Goal: Task Accomplishment & Management: Manage account settings

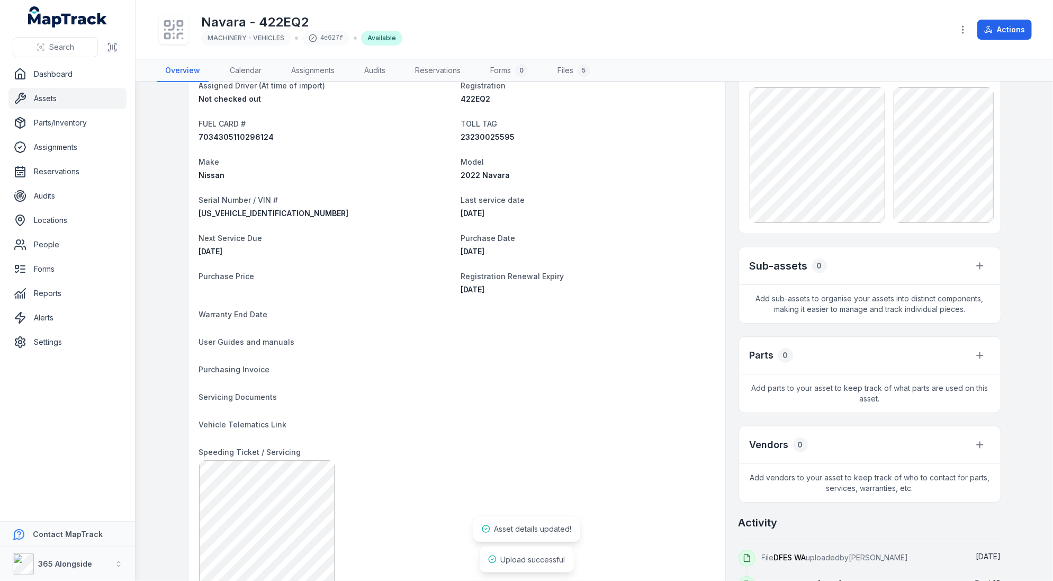
click at [650, 288] on div "[DATE]" at bounding box center [588, 289] width 254 height 11
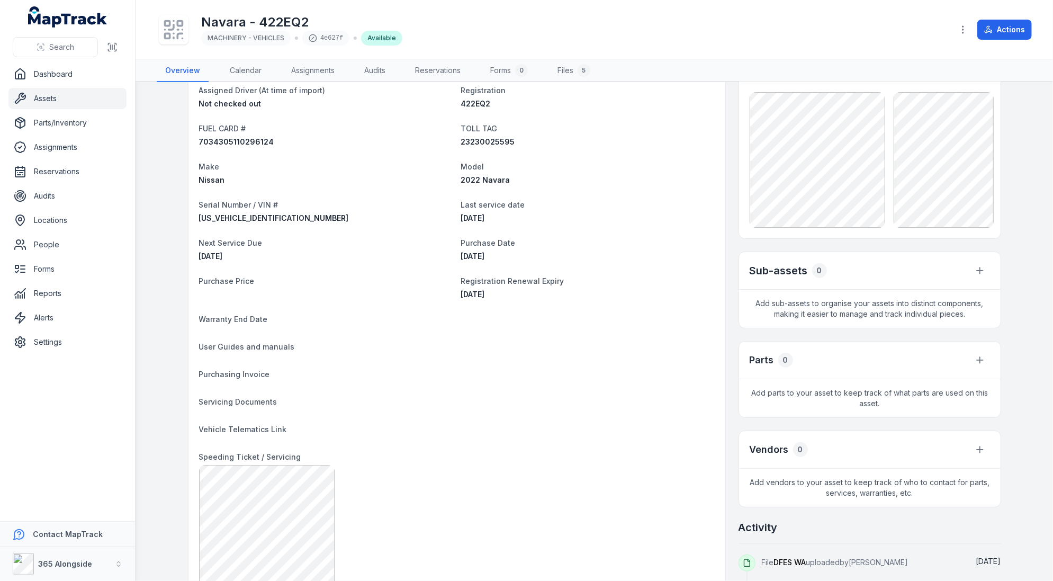
scroll to position [89, 0]
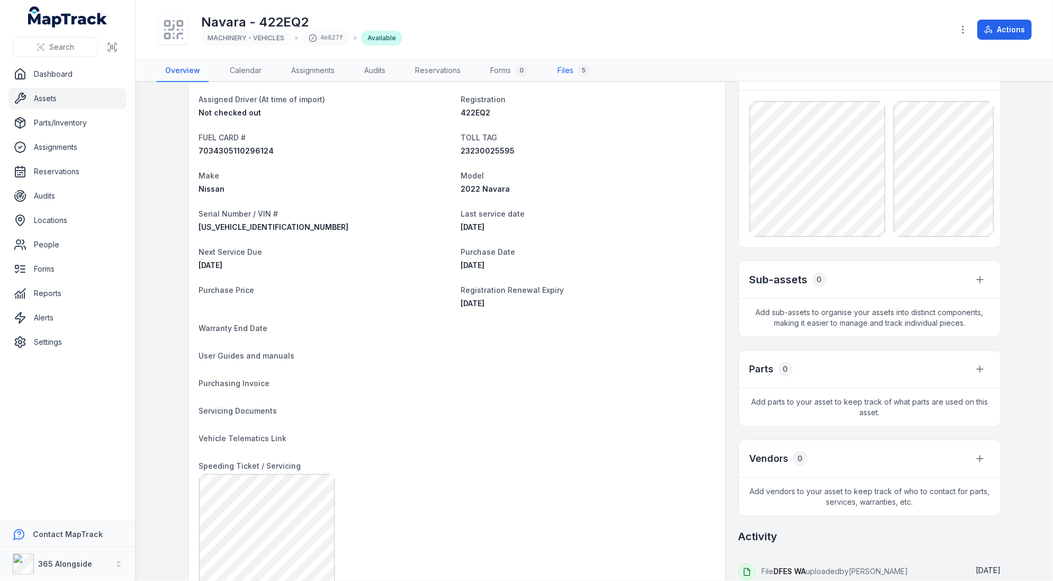
click at [571, 69] on link "Files 5" at bounding box center [574, 71] width 50 height 22
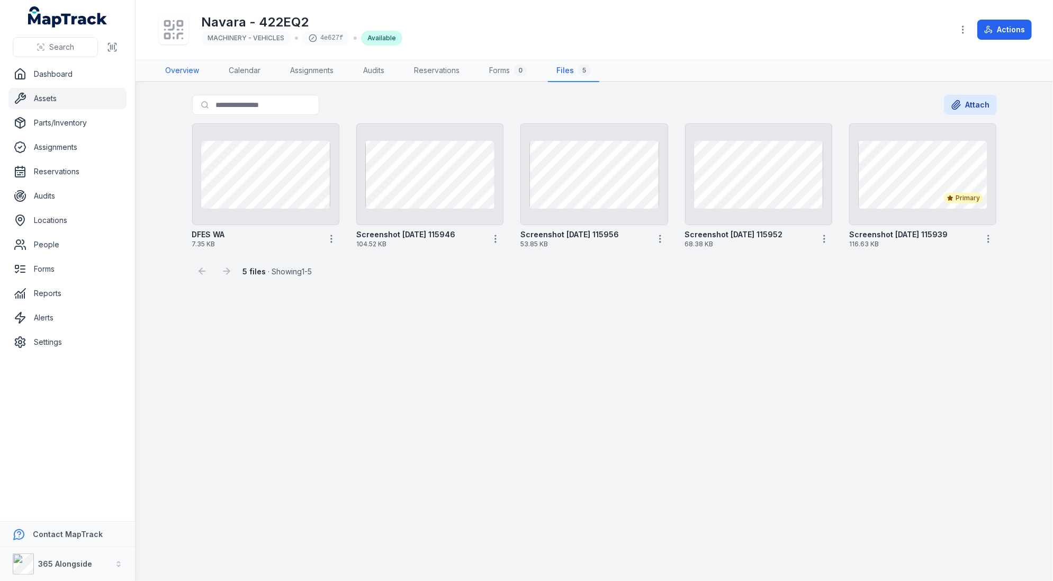
click at [182, 76] on link "Overview" at bounding box center [182, 71] width 51 height 22
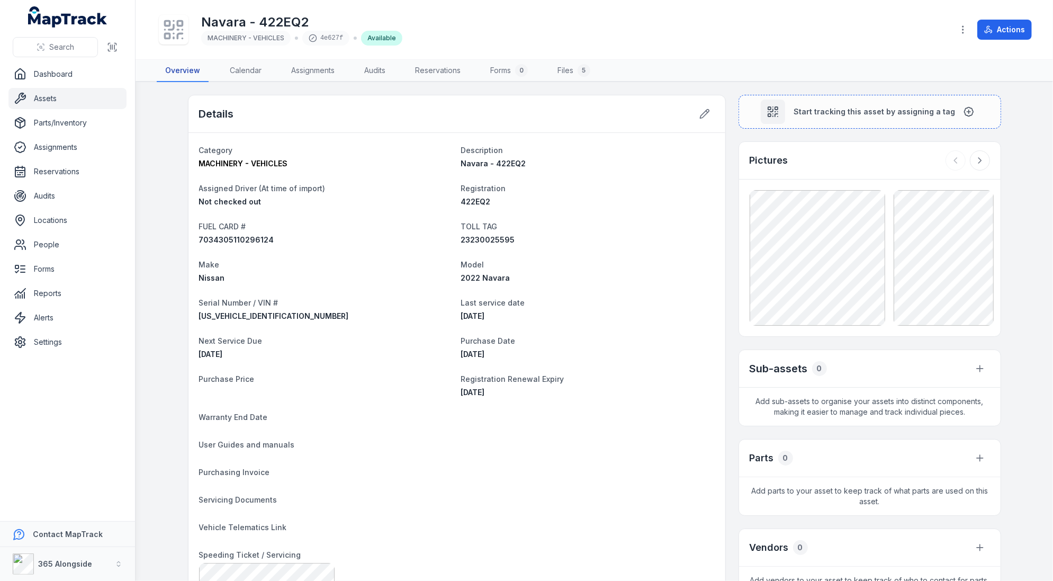
scroll to position [151, 0]
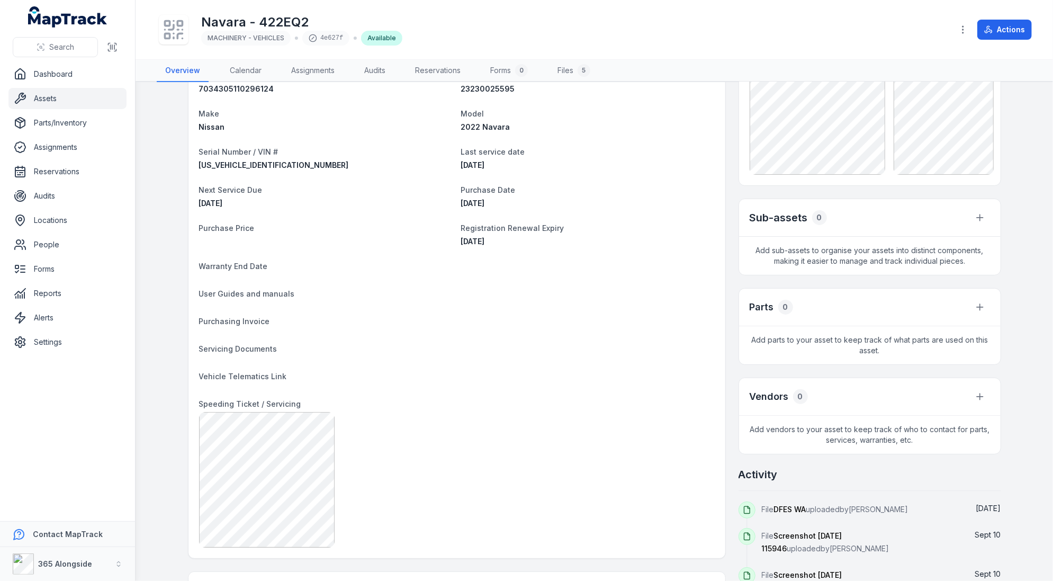
click at [284, 393] on dl "Category MACHINERY - VEHICLES Description Navara - 422EQ2 Assigned Driver (At t…" at bounding box center [457, 270] width 516 height 555
click at [283, 401] on span "Speeding Ticket / Servicing" at bounding box center [250, 403] width 102 height 9
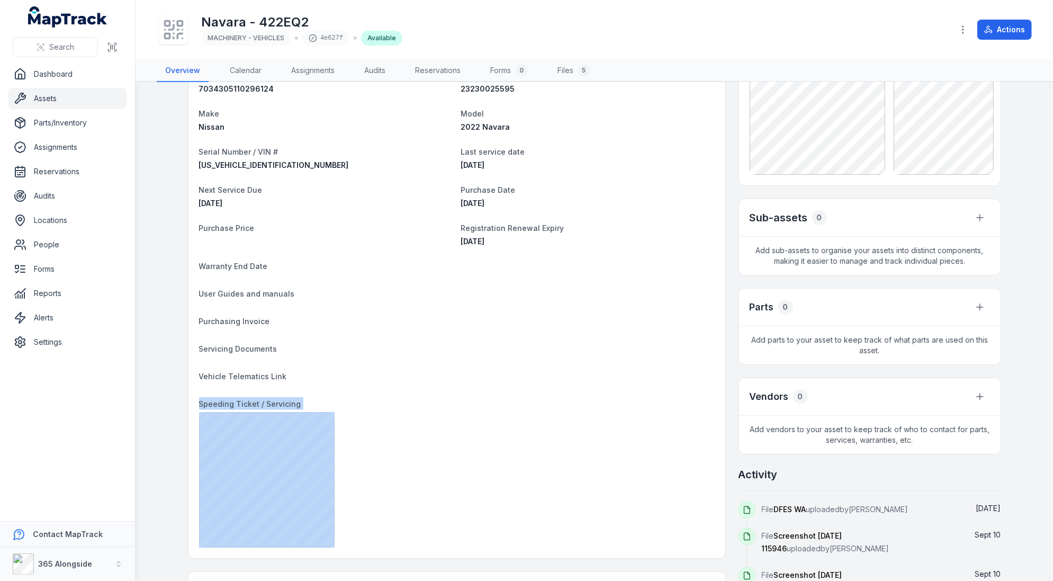
click at [283, 401] on span "Speeding Ticket / Servicing" at bounding box center [250, 403] width 102 height 9
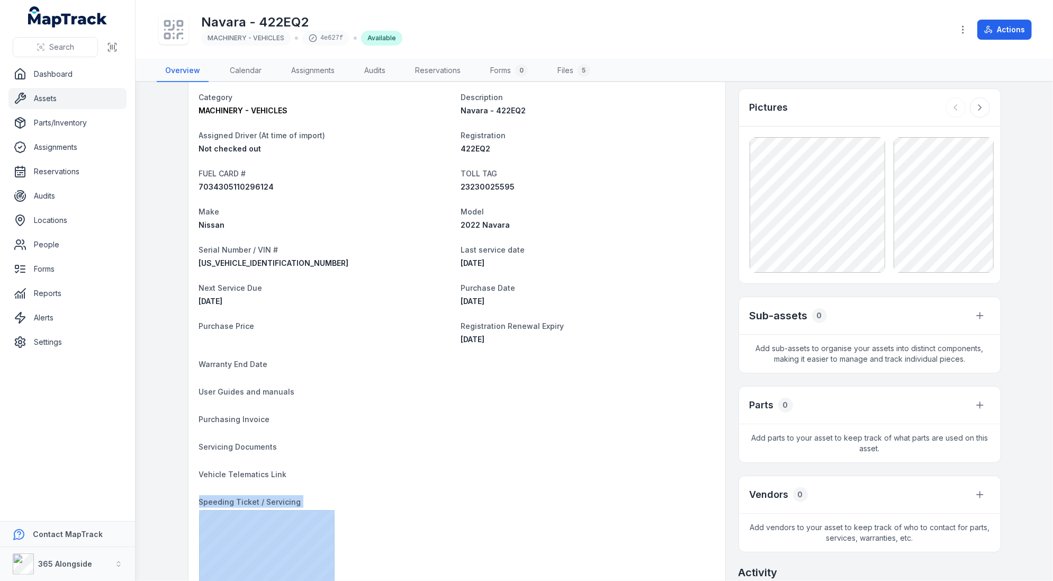
scroll to position [0, 0]
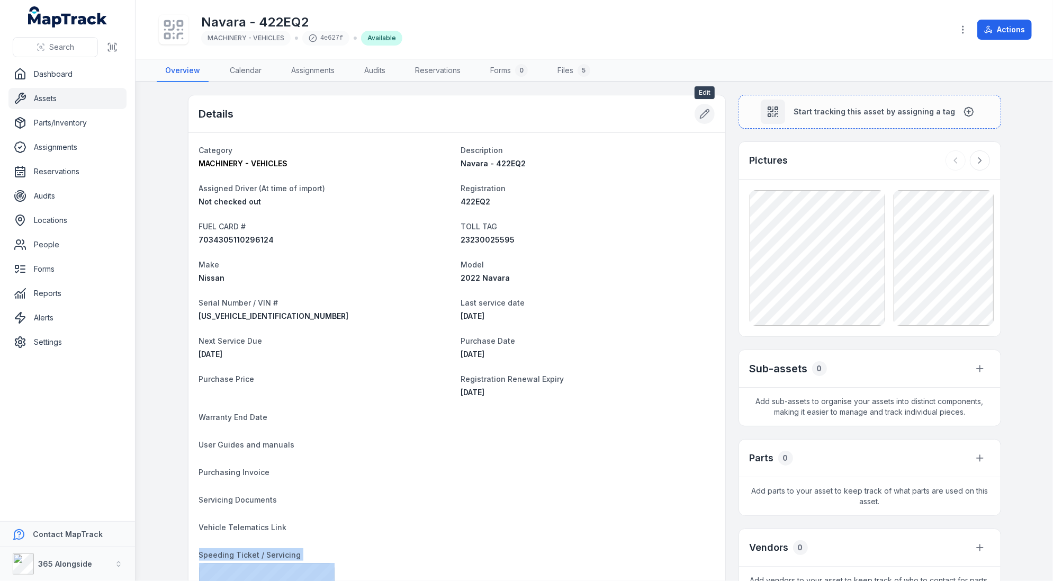
click at [699, 111] on icon at bounding box center [704, 114] width 11 height 11
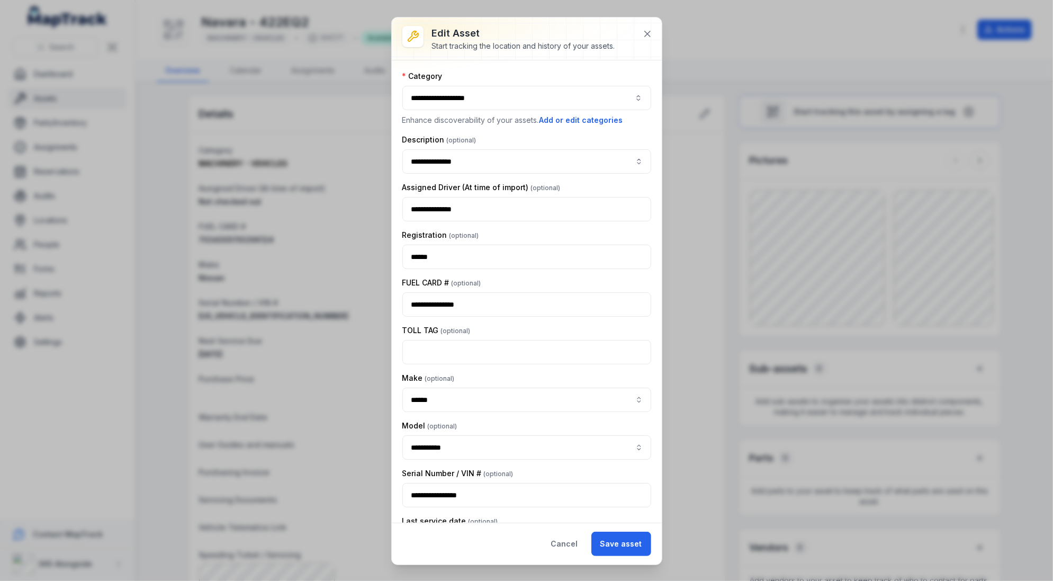
scroll to position [714, 0]
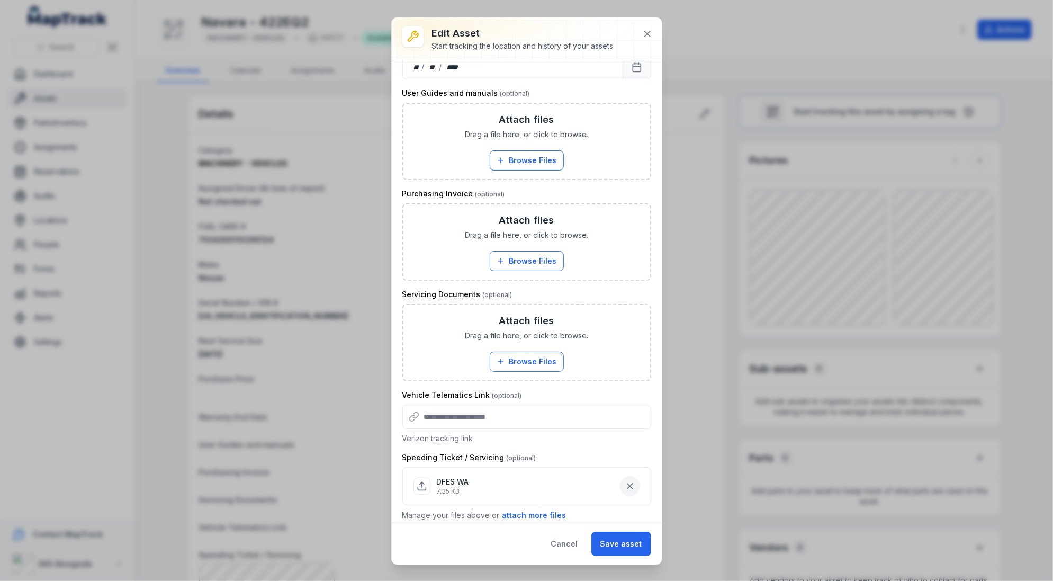
click at [637, 482] on button "button" at bounding box center [630, 486] width 20 height 20
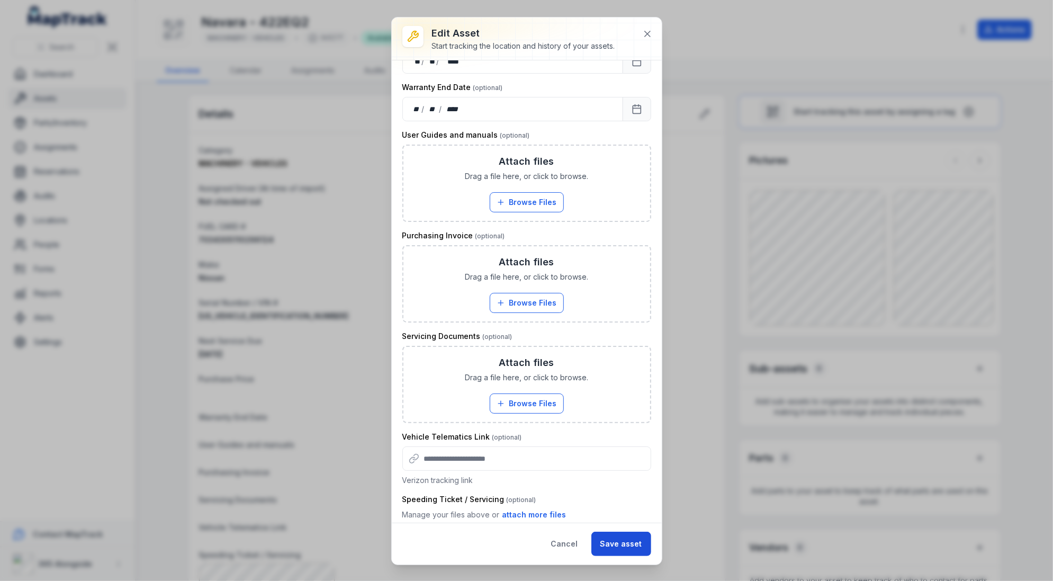
click at [630, 540] on button "Save asset" at bounding box center [621, 544] width 60 height 24
